Goal: Information Seeking & Learning: Learn about a topic

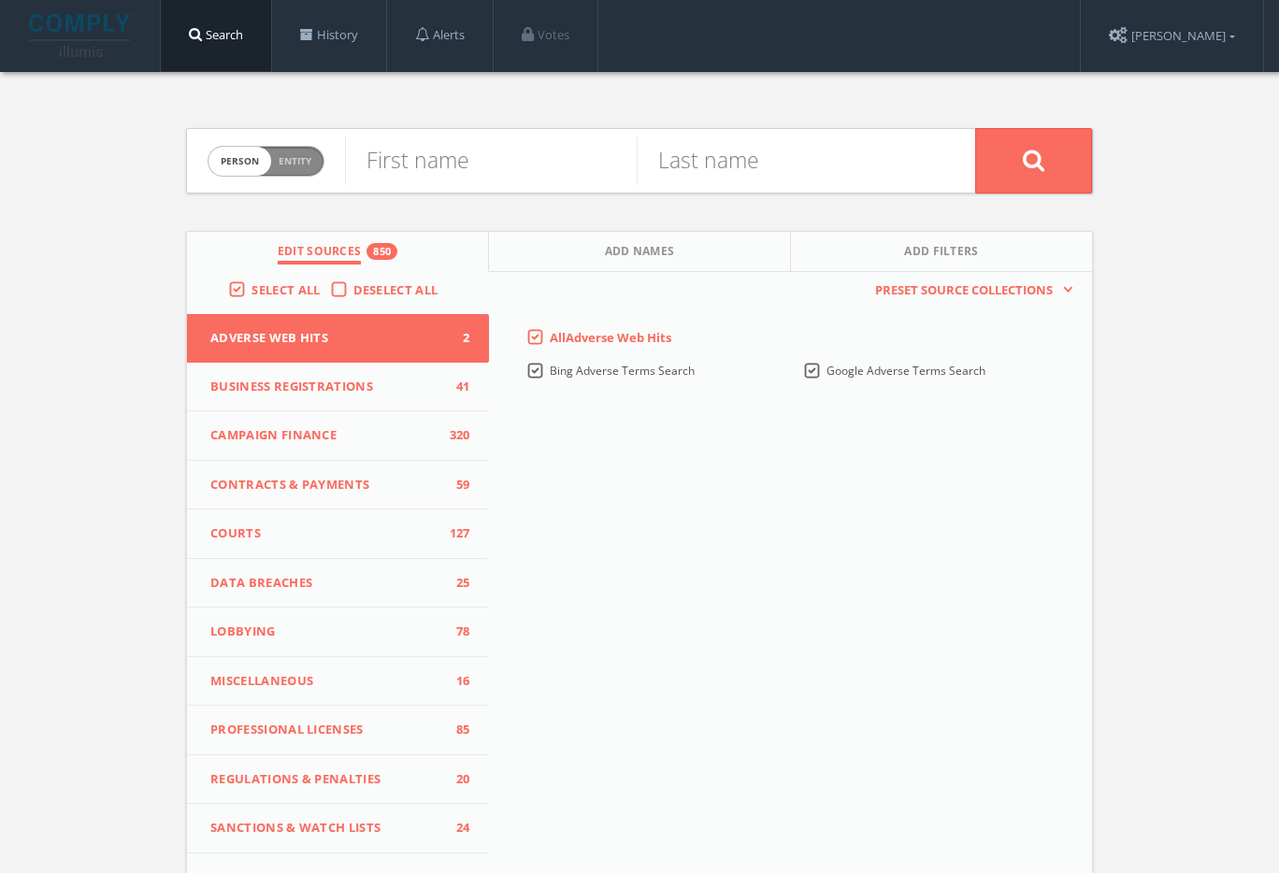
click at [211, 151] on label "Person Entity person" at bounding box center [266, 161] width 117 height 31
checkbox input "true"
paste input "AASA, The School Superintendents Association"
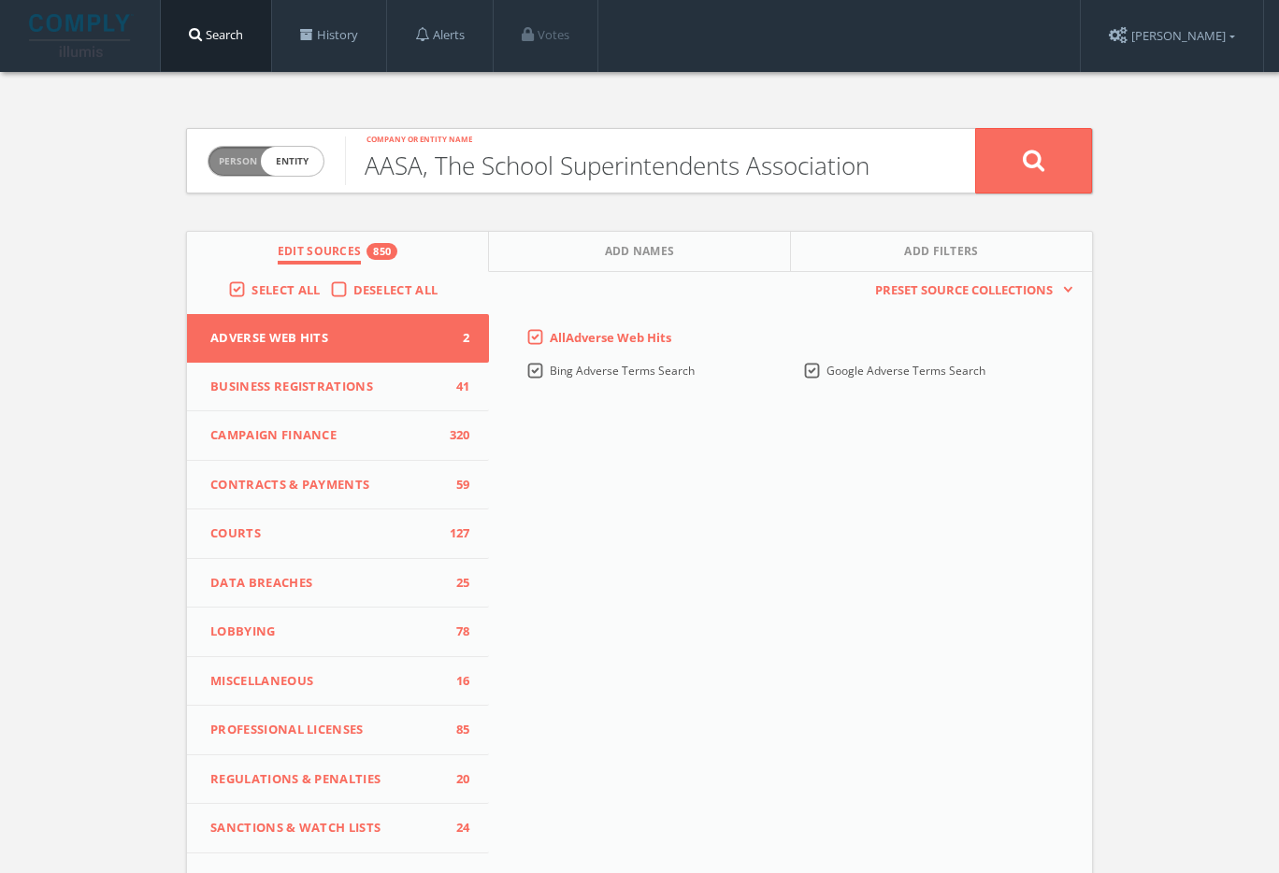
type input "AASA, The School Superintendents Association"
click at [1019, 179] on button at bounding box center [1033, 160] width 117 height 65
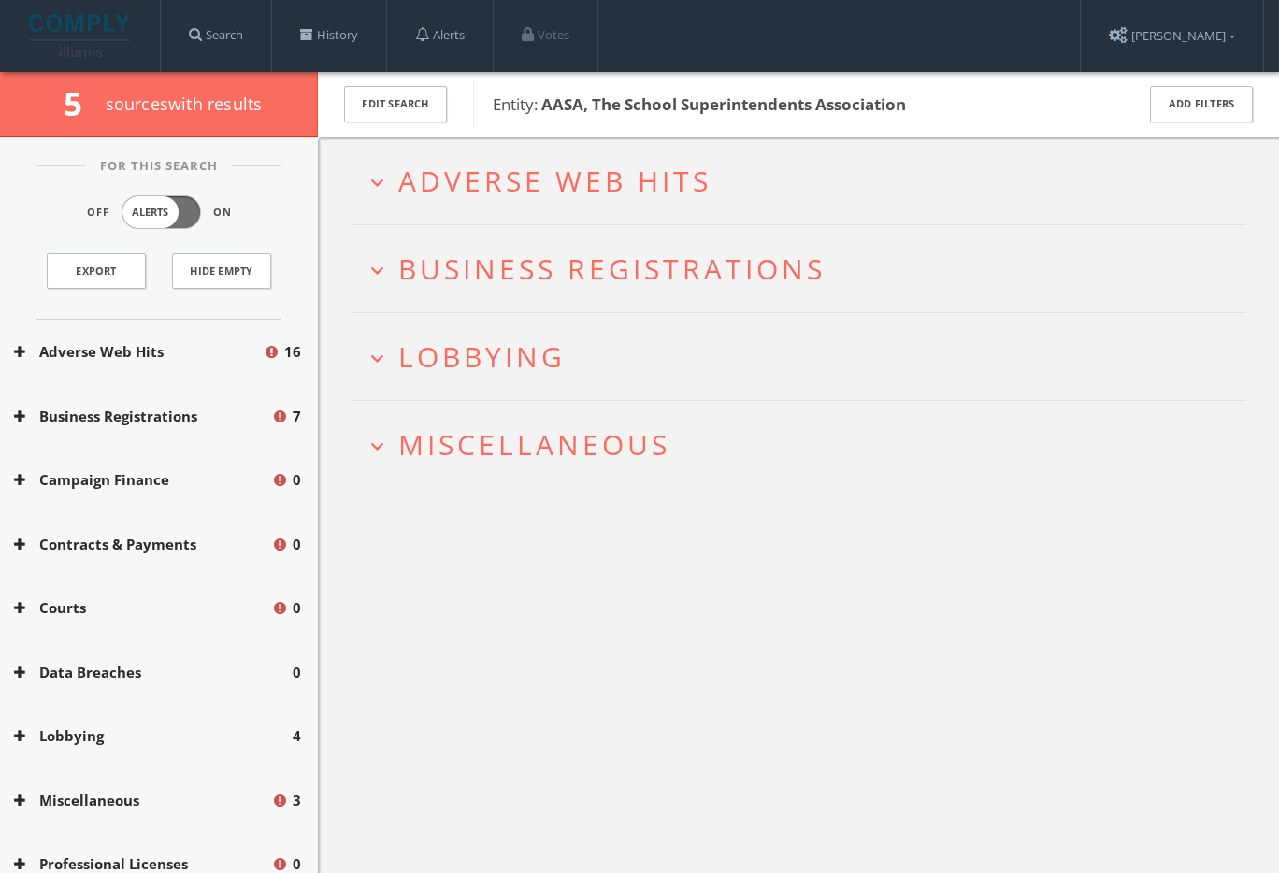
click at [476, 436] on span "Miscellaneous" at bounding box center [534, 444] width 272 height 38
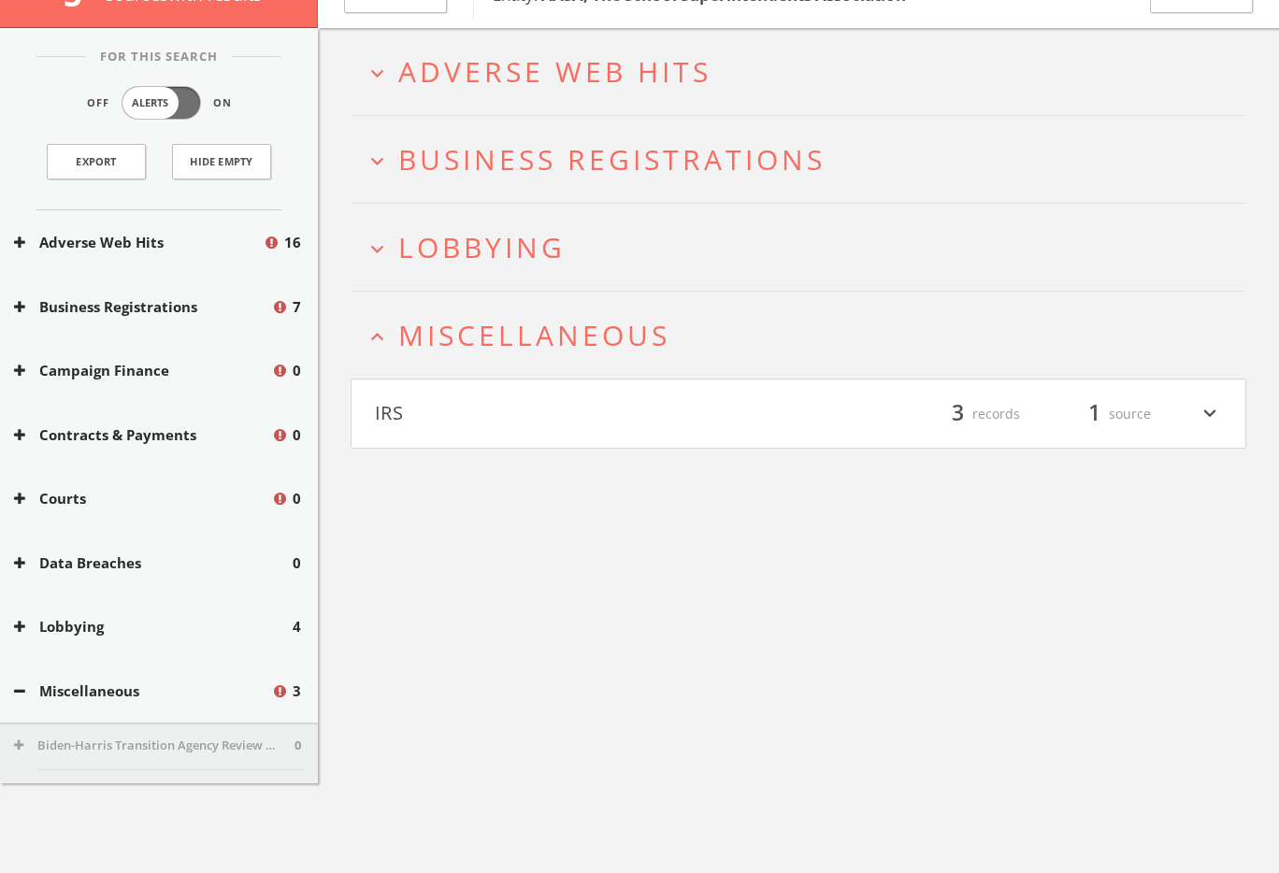
click at [482, 449] on h4 "IRS filter_list 3 records 1 source expand_more" at bounding box center [799, 414] width 894 height 69
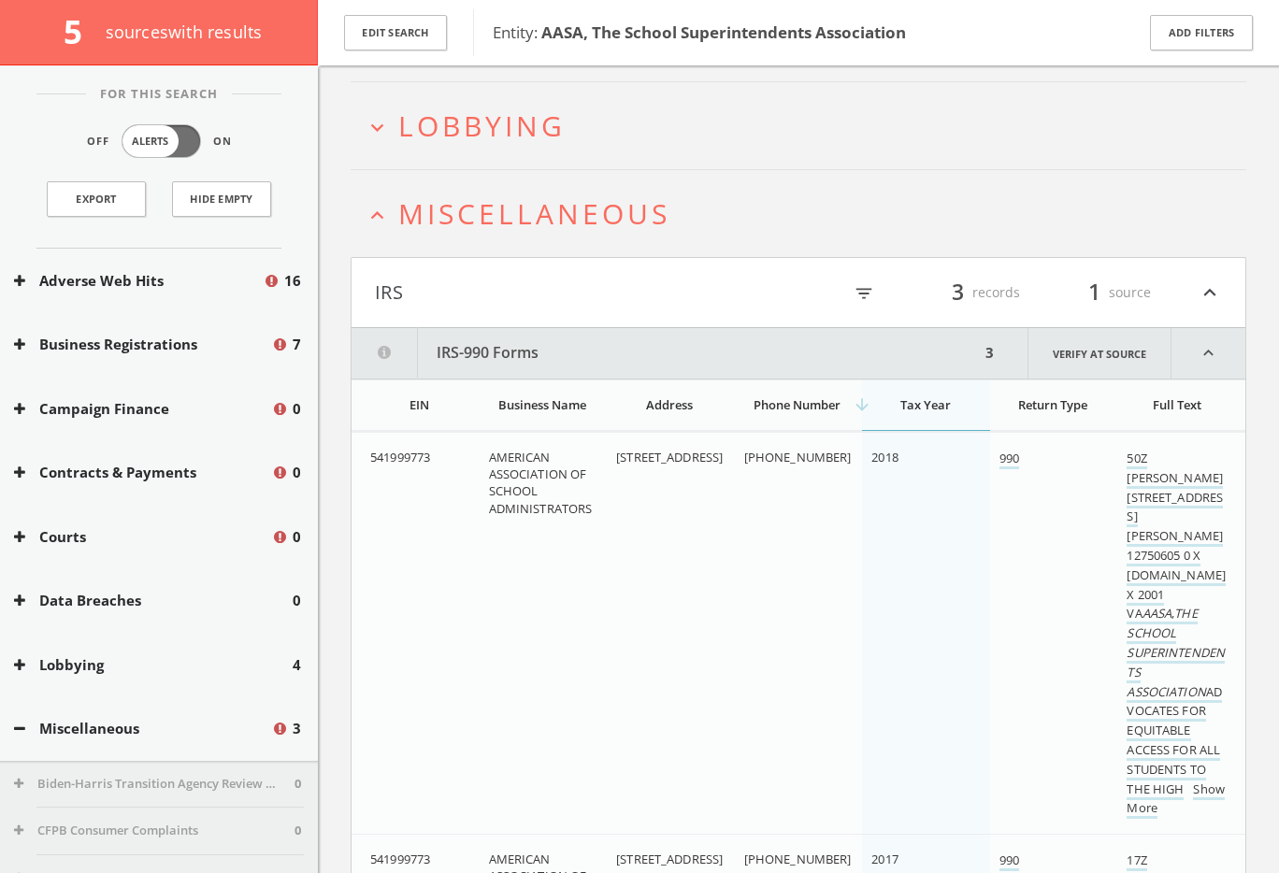
scroll to position [239, 0]
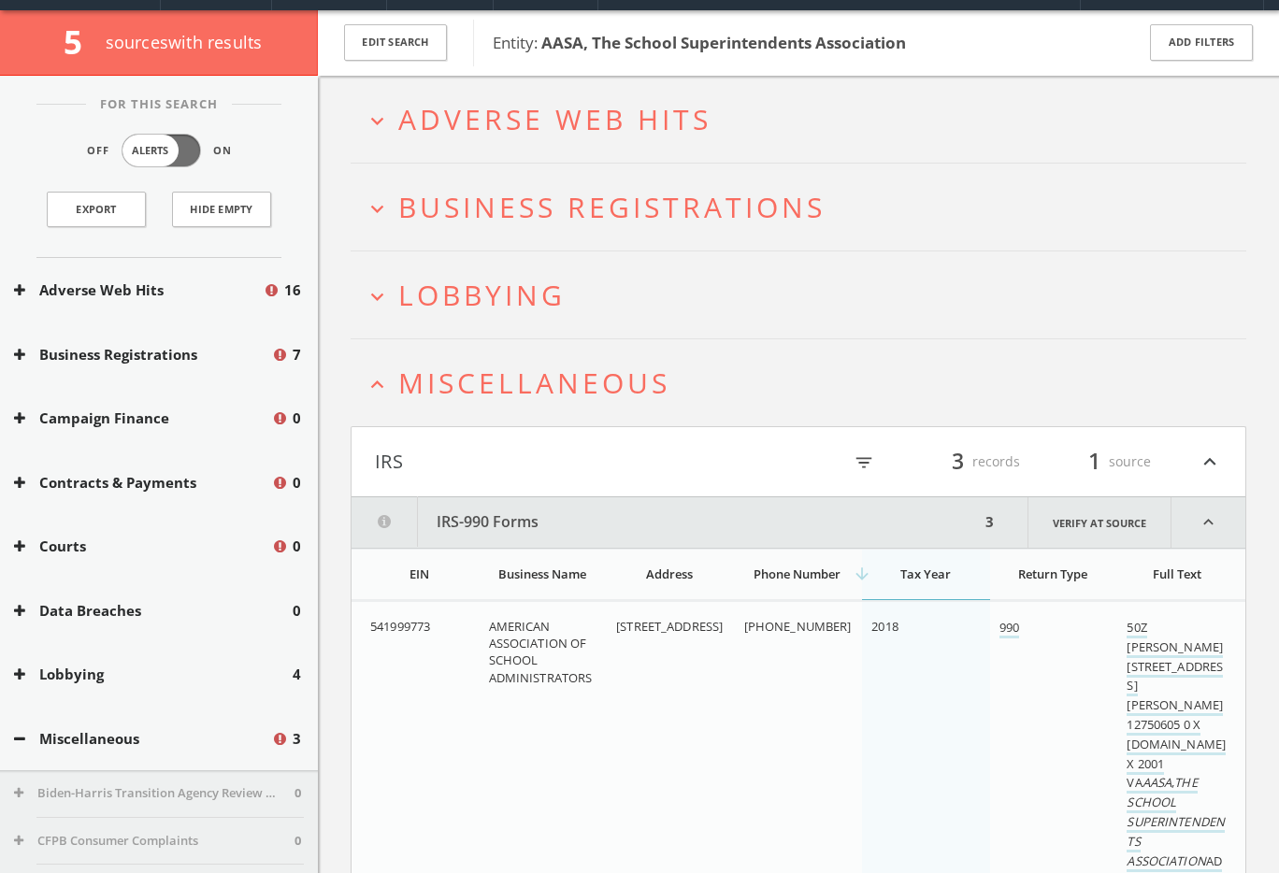
click at [495, 294] on span "Lobbying" at bounding box center [481, 295] width 167 height 38
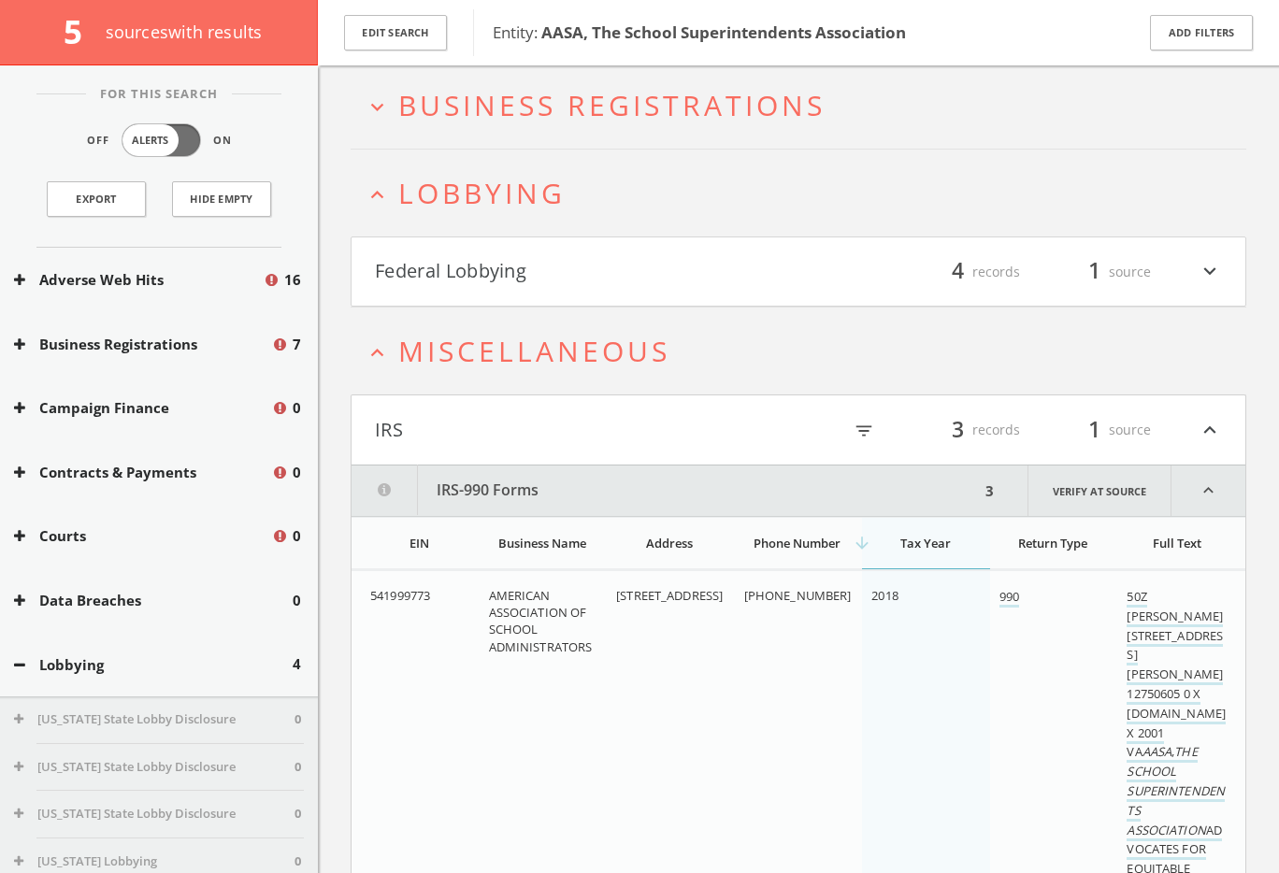
click at [497, 320] on html "Search History Alerts Votes [PERSON_NAME] Edit Profile Change Password Security…" at bounding box center [639, 816] width 1279 height 1978
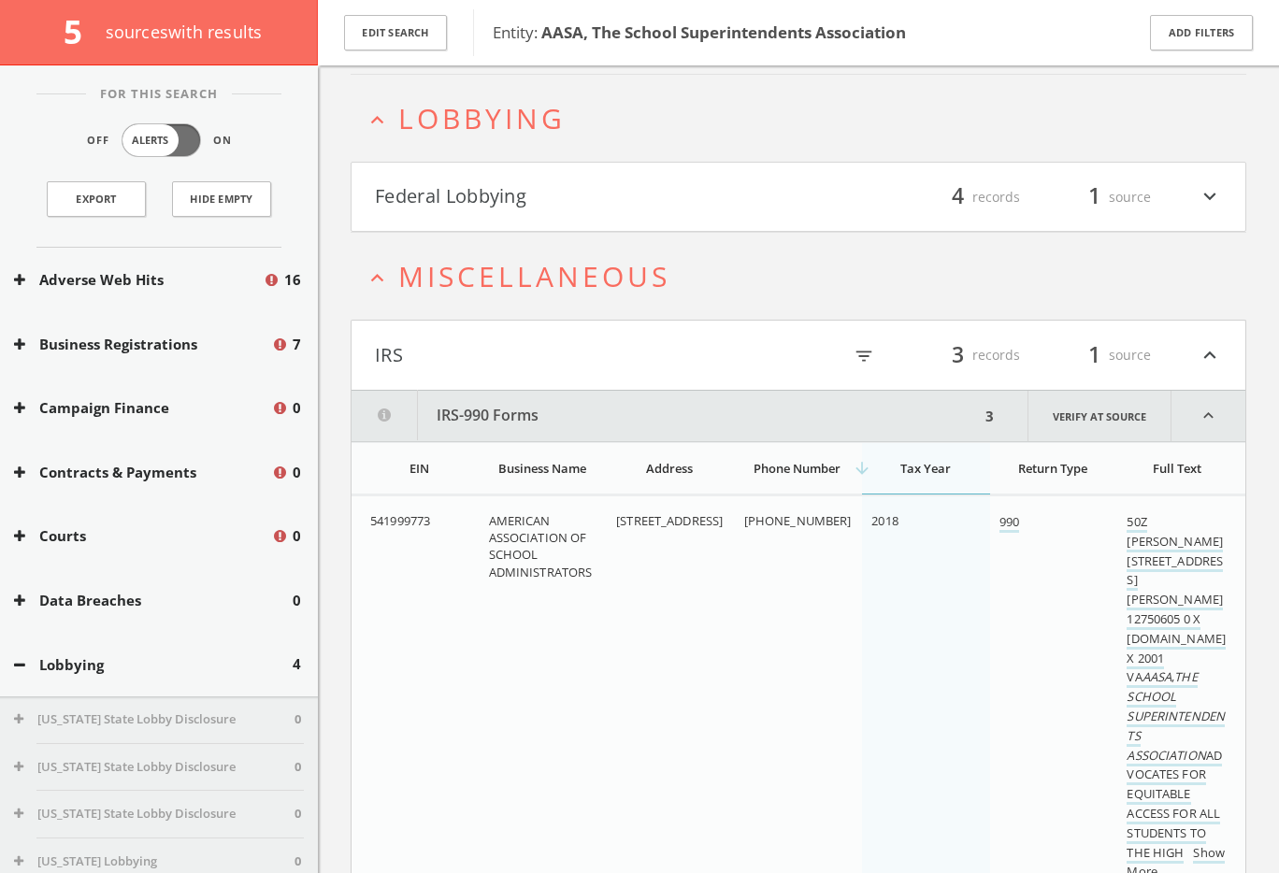
click at [556, 211] on html "Search History Alerts Votes [PERSON_NAME] Edit Profile Change Password Security…" at bounding box center [639, 741] width 1279 height 1978
click at [540, 204] on button "Federal Lobbying" at bounding box center [587, 197] width 424 height 32
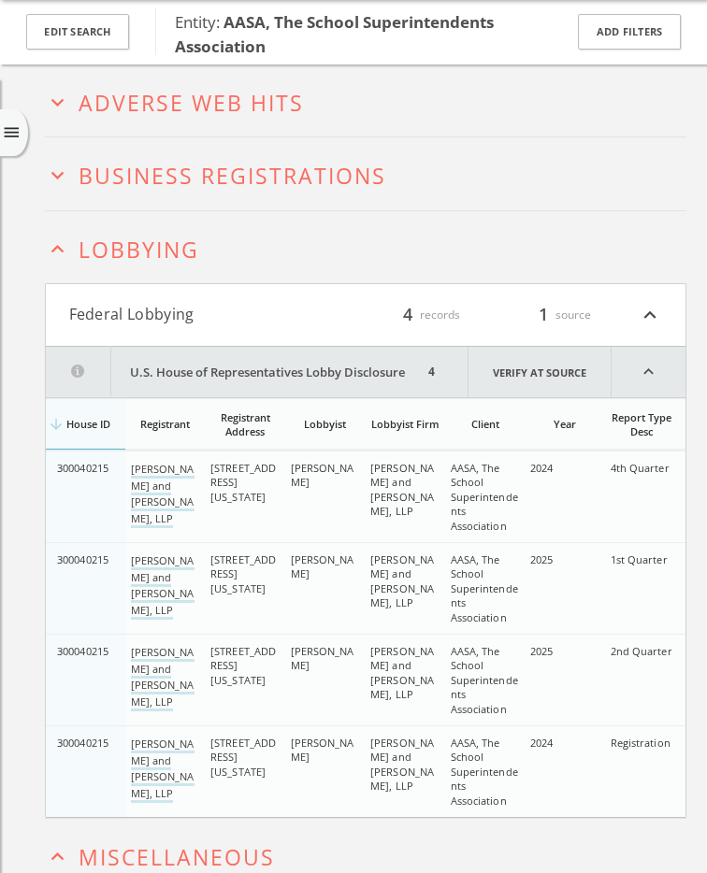
scroll to position [0, 0]
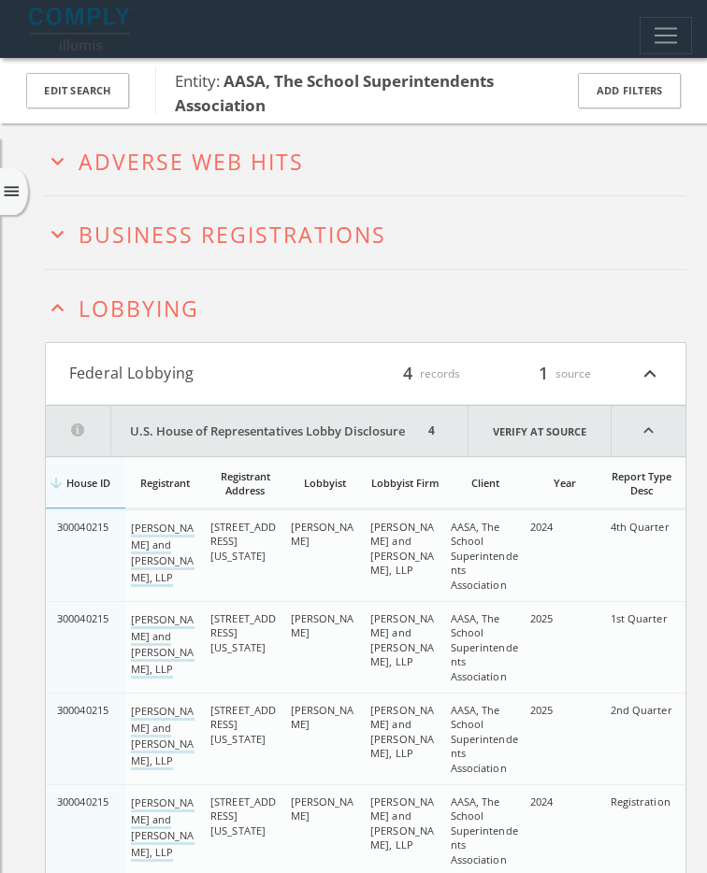
click at [244, 213] on h2 "expand_more Business Registrations" at bounding box center [365, 232] width 641 height 72
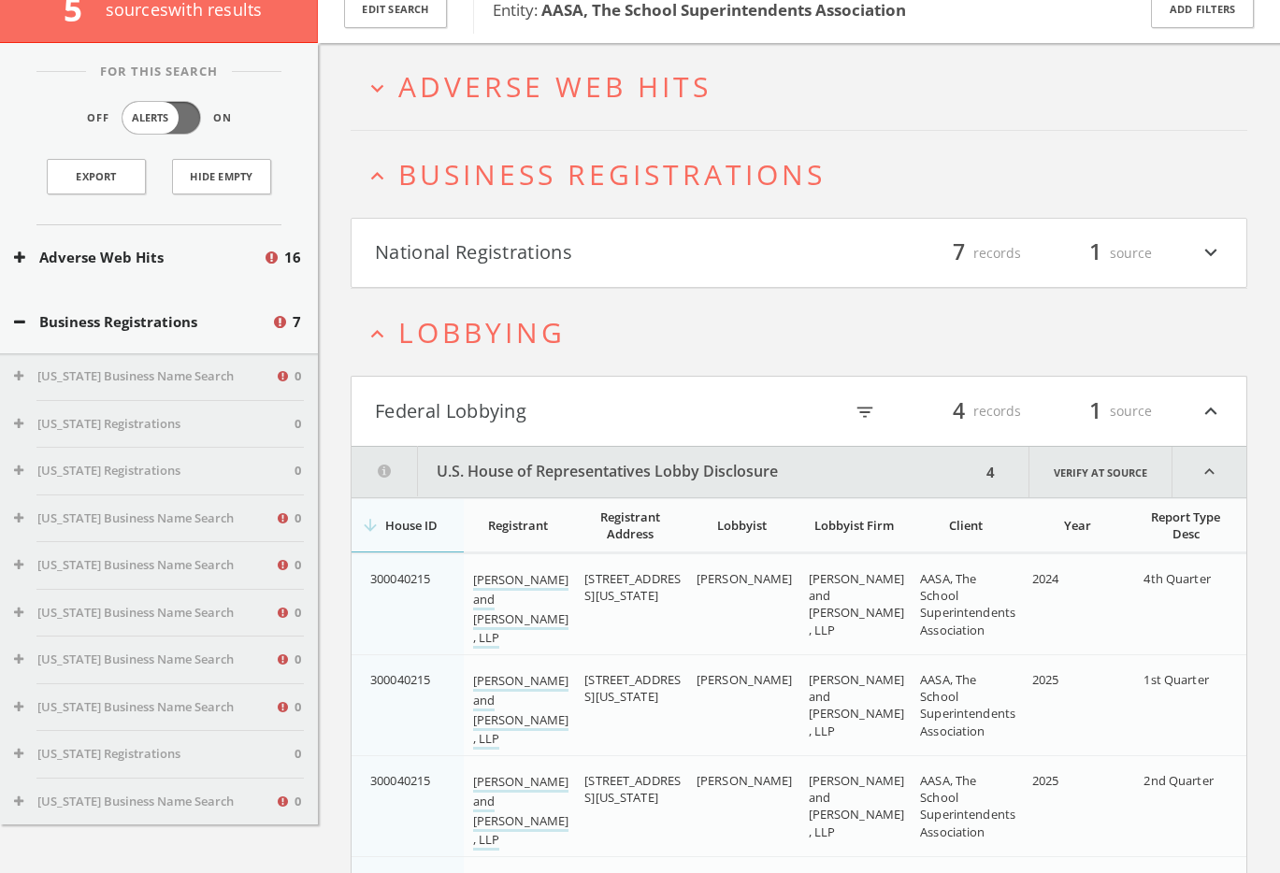
scroll to position [41, 0]
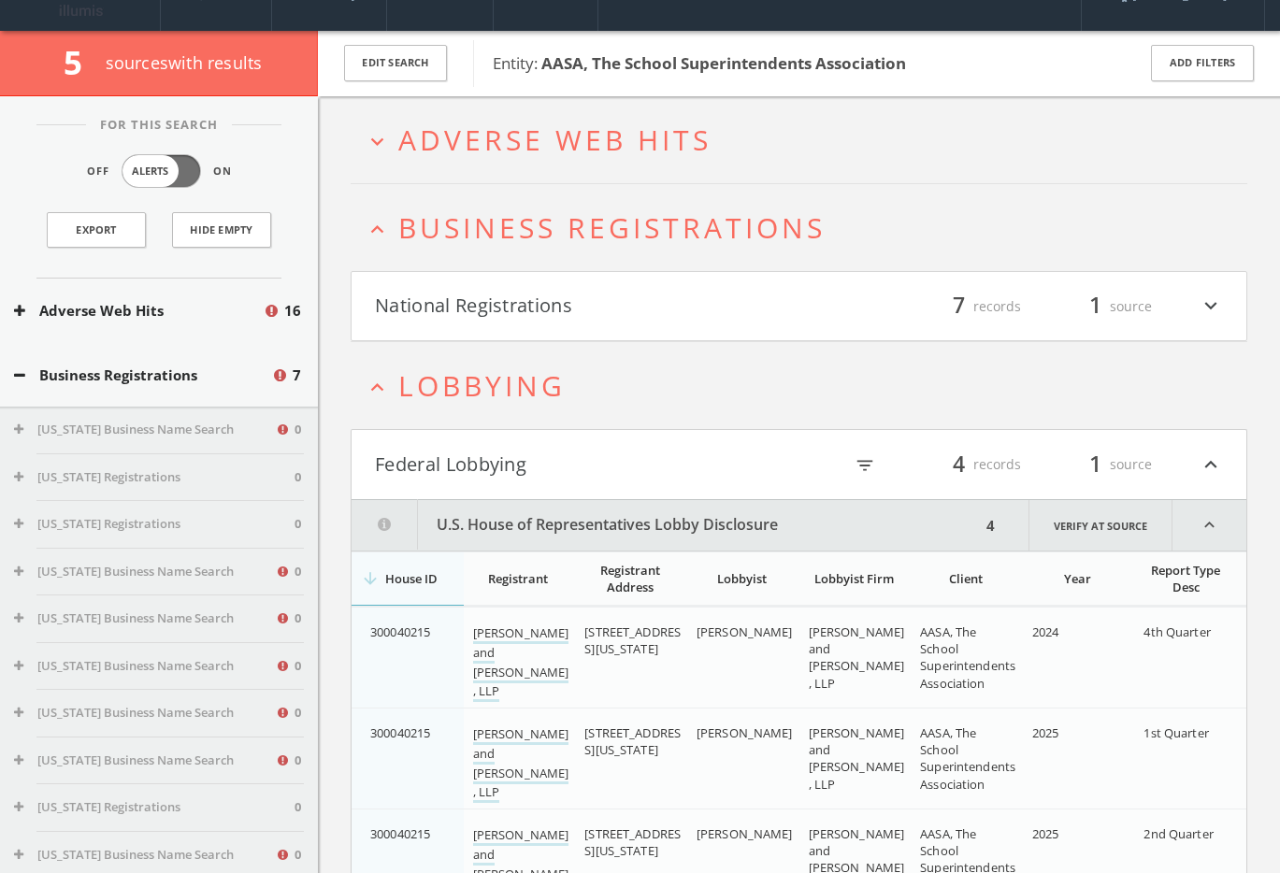
click at [686, 140] on span "Adverse Web Hits" at bounding box center [554, 140] width 313 height 38
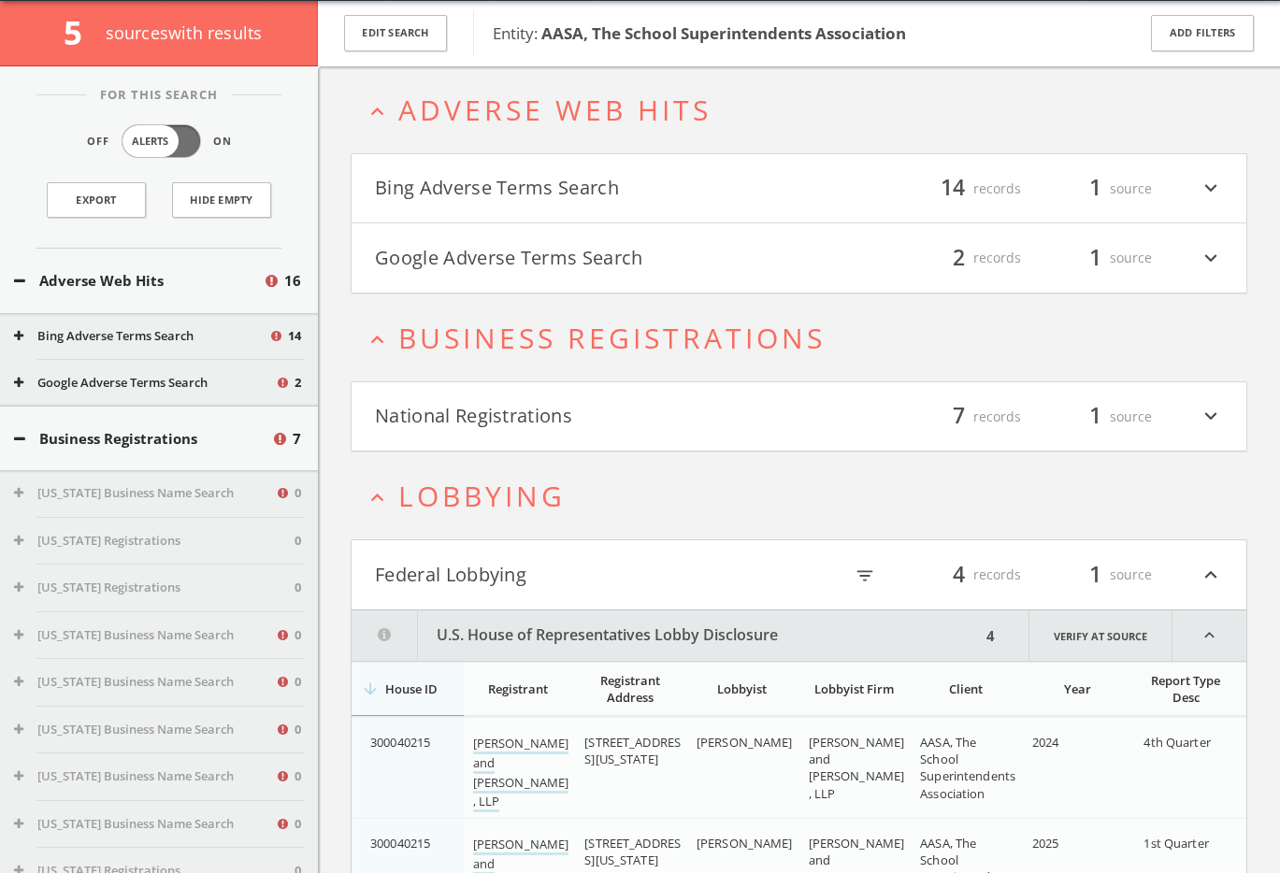
scroll to position [72, 0]
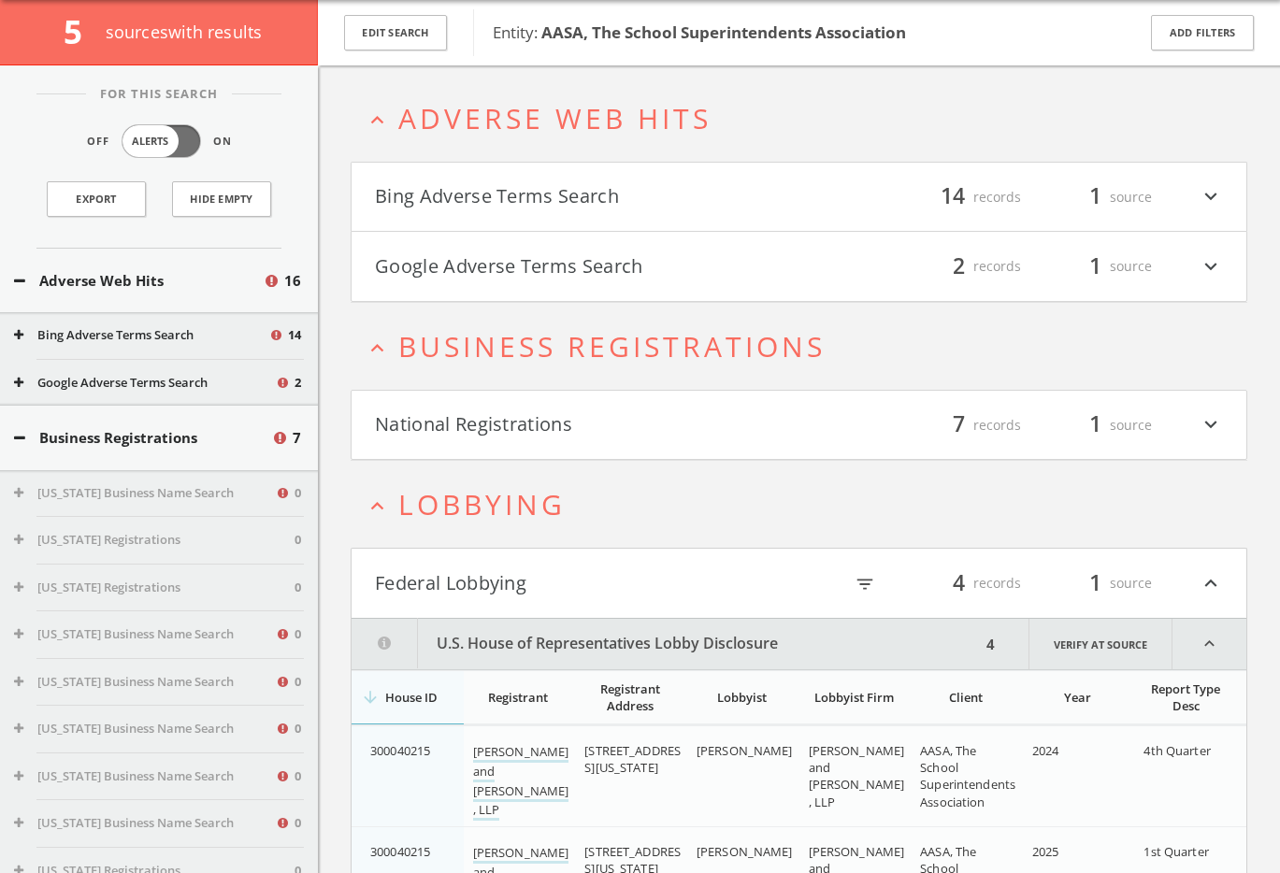
click at [549, 260] on button "Google Adverse Terms Search" at bounding box center [587, 267] width 425 height 32
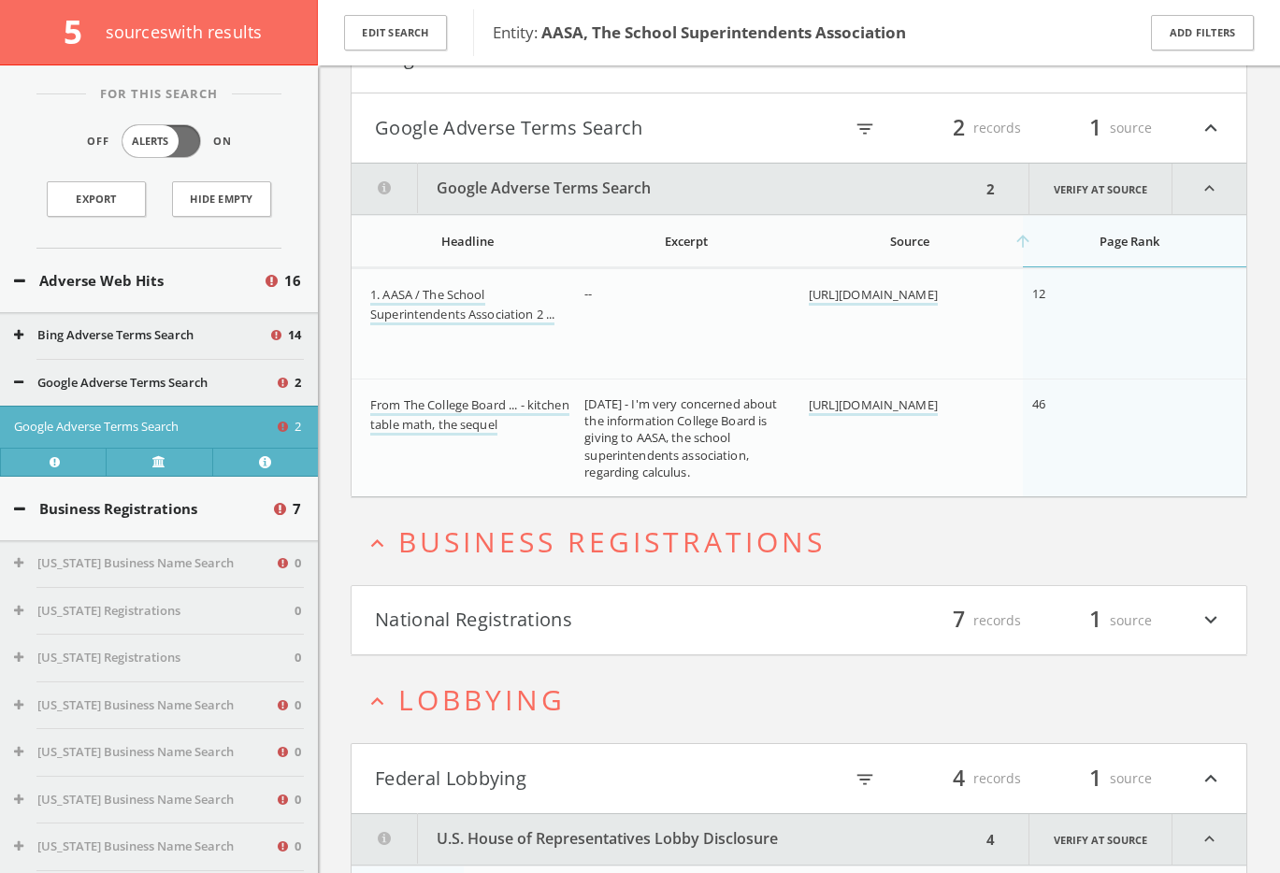
scroll to position [0, 0]
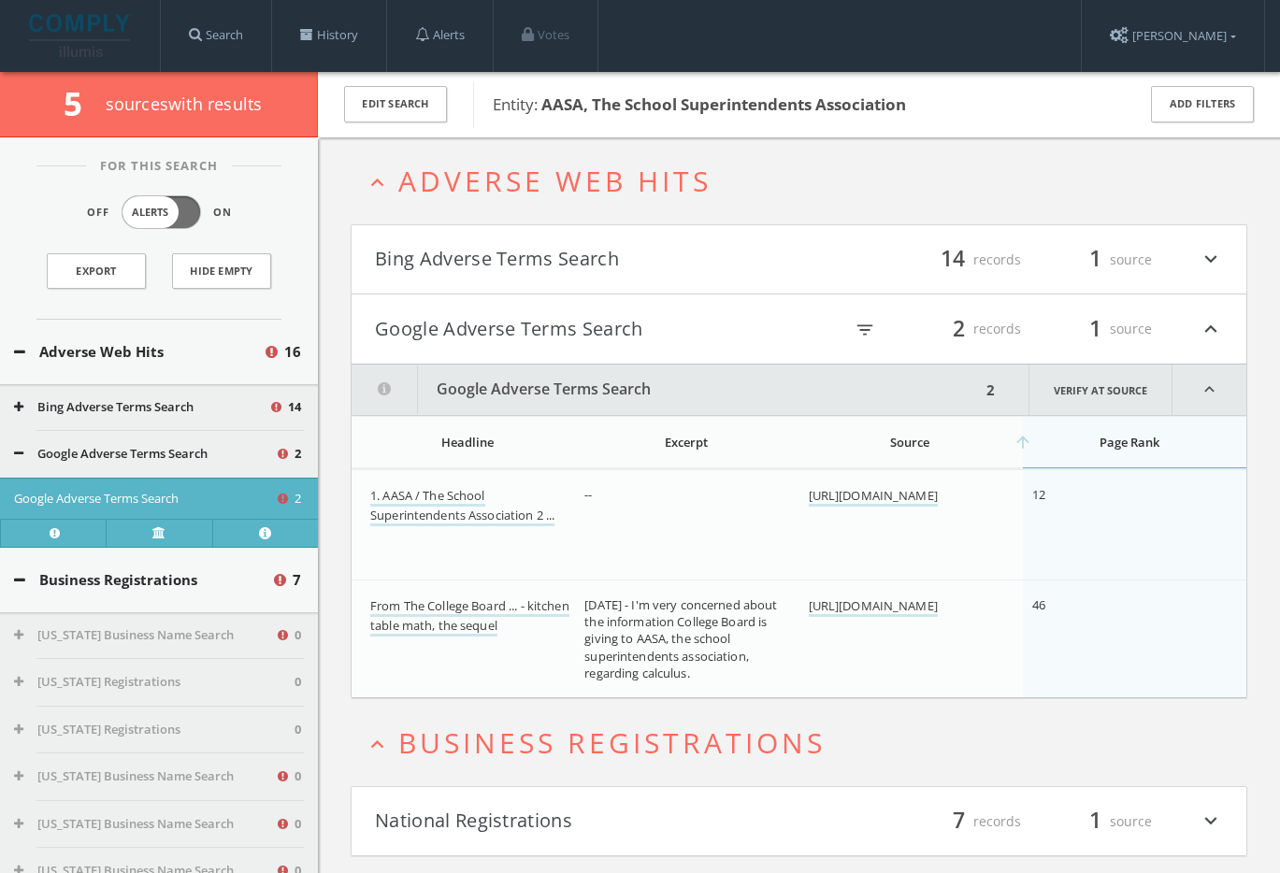
click at [537, 266] on button "Bing Adverse Terms Search" at bounding box center [587, 260] width 425 height 32
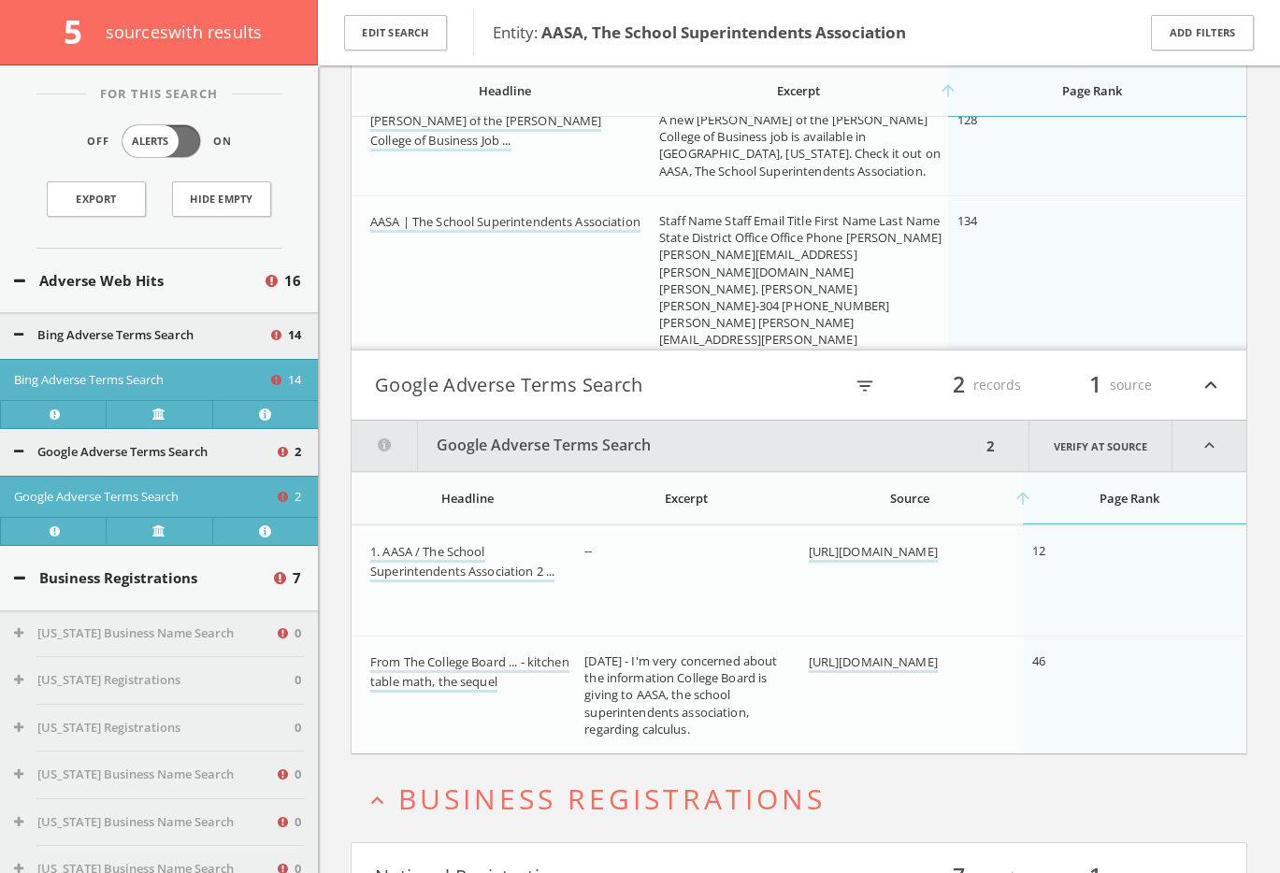
scroll to position [2096, 0]
